Goal: Information Seeking & Learning: Learn about a topic

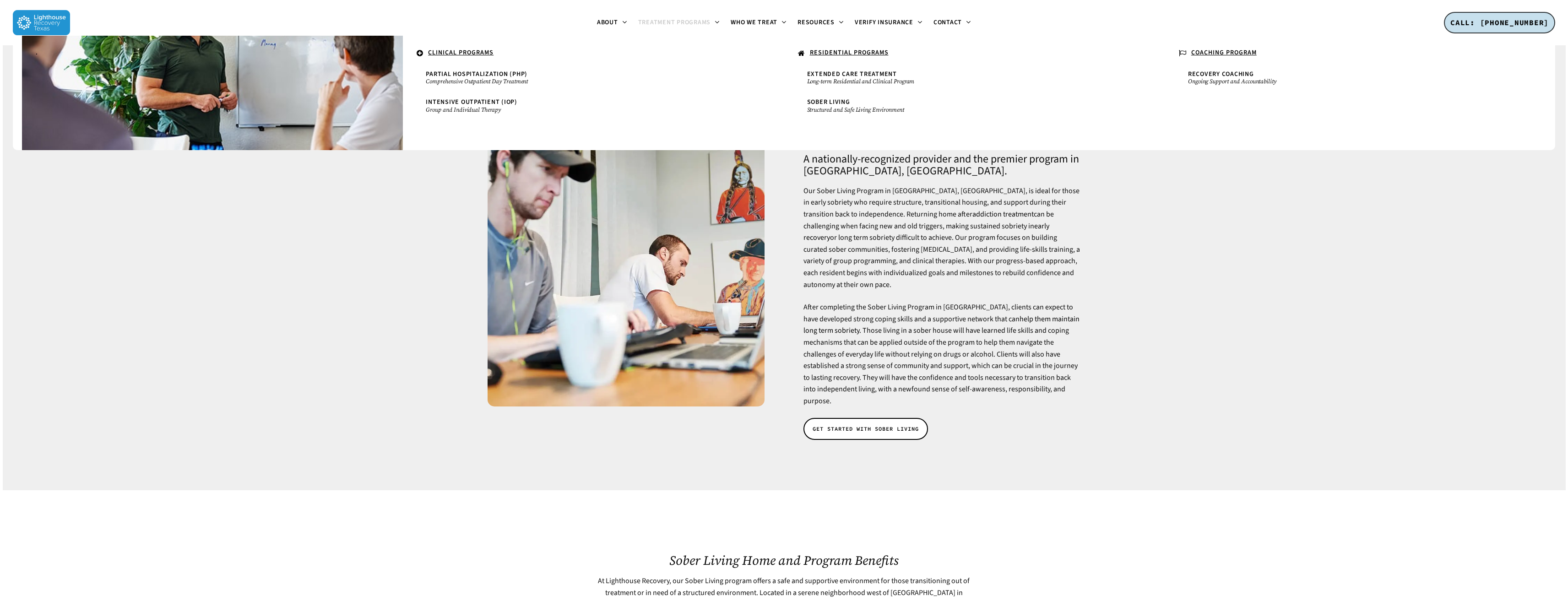
click at [835, 50] on u "RESIDENTIAL PROGRAMS" at bounding box center [849, 52] width 79 height 9
click at [816, 53] on u "RESIDENTIAL PROGRAMS" at bounding box center [849, 52] width 79 height 9
click at [860, 50] on u "RESIDENTIAL PROGRAMS" at bounding box center [849, 52] width 79 height 9
click at [839, 76] on span "Extended Care Treatment" at bounding box center [851, 74] width 89 height 9
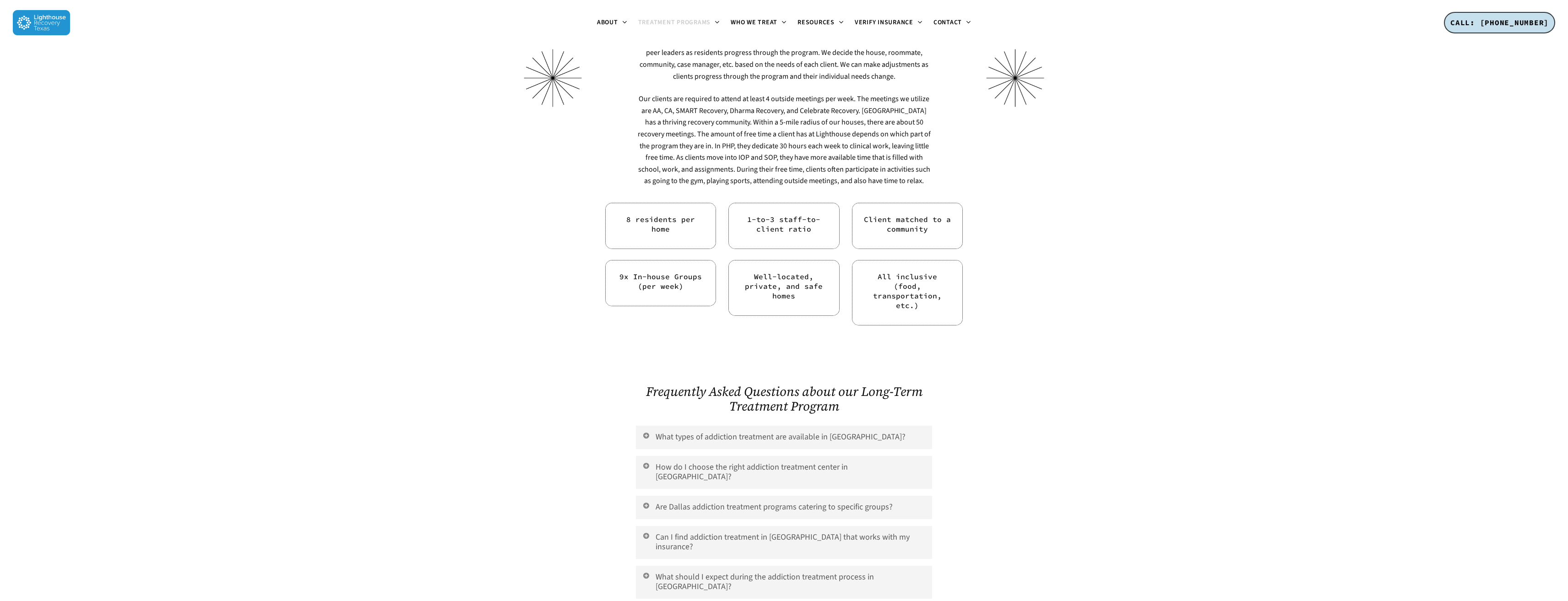
scroll to position [3252, 0]
drag, startPoint x: 626, startPoint y: 178, endPoint x: 687, endPoint y: 196, distance: 63.6
click at [687, 203] on div "8 residents per home" at bounding box center [661, 225] width 111 height 46
click at [659, 271] on link "9x In-house Groups (per week)" at bounding box center [661, 280] width 83 height 19
click at [519, 203] on div at bounding box center [537, 225] width 123 height 46
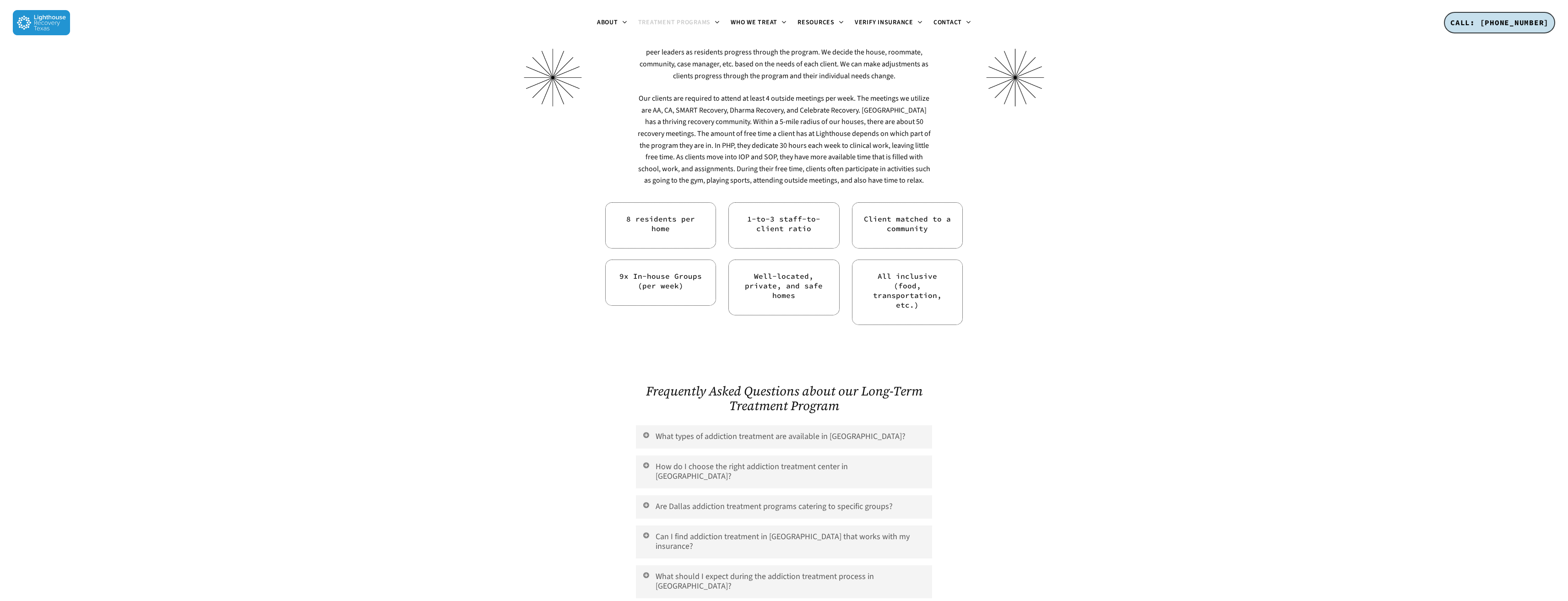
click at [900, 271] on h6 "All inclusive (food, transportation, etc.)" at bounding box center [906, 290] width 87 height 38
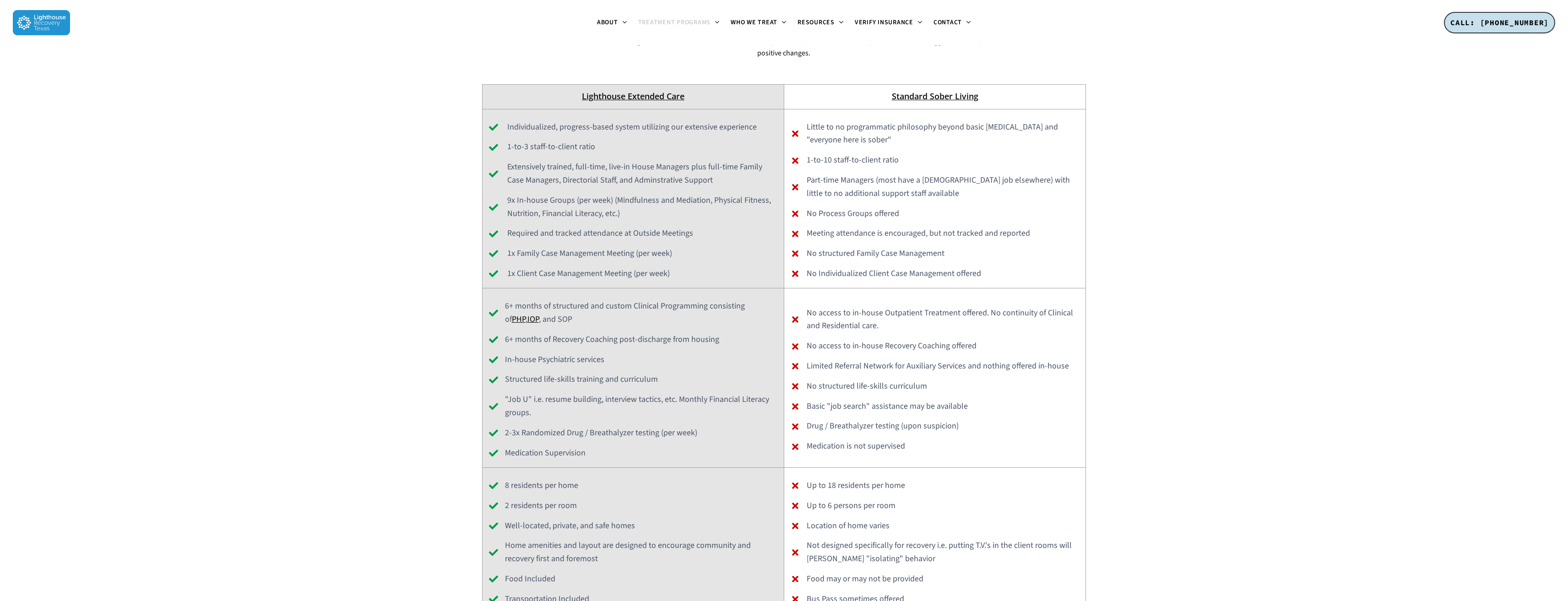
scroll to position [4397, 0]
